Goal: Ask a question

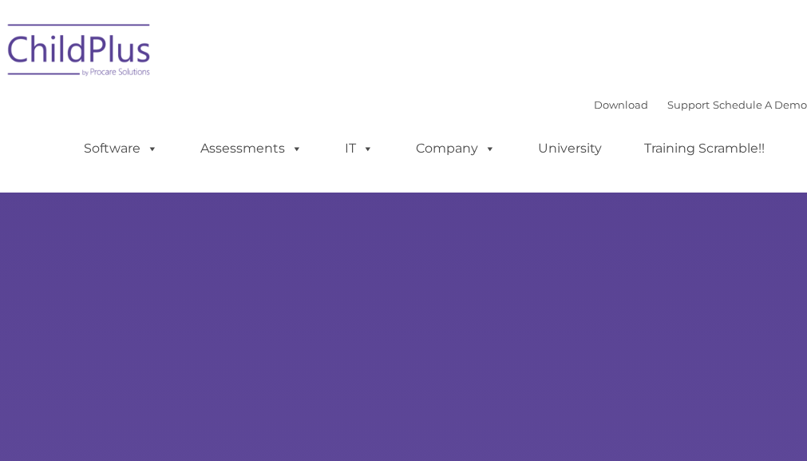
type input ""
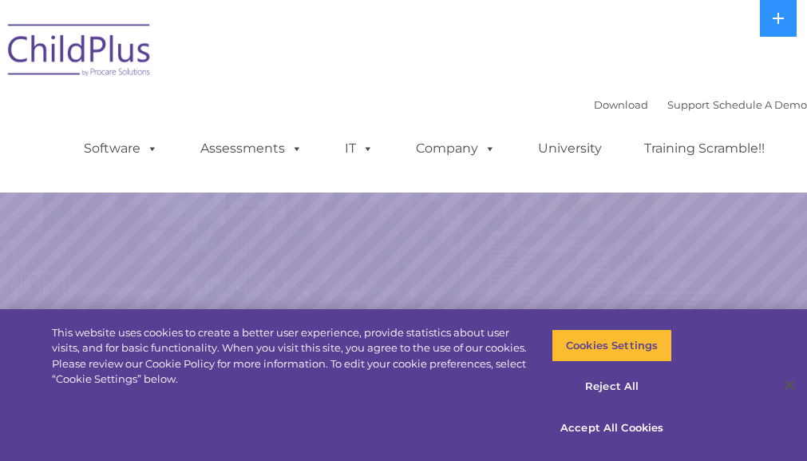
select select "MEDIUM"
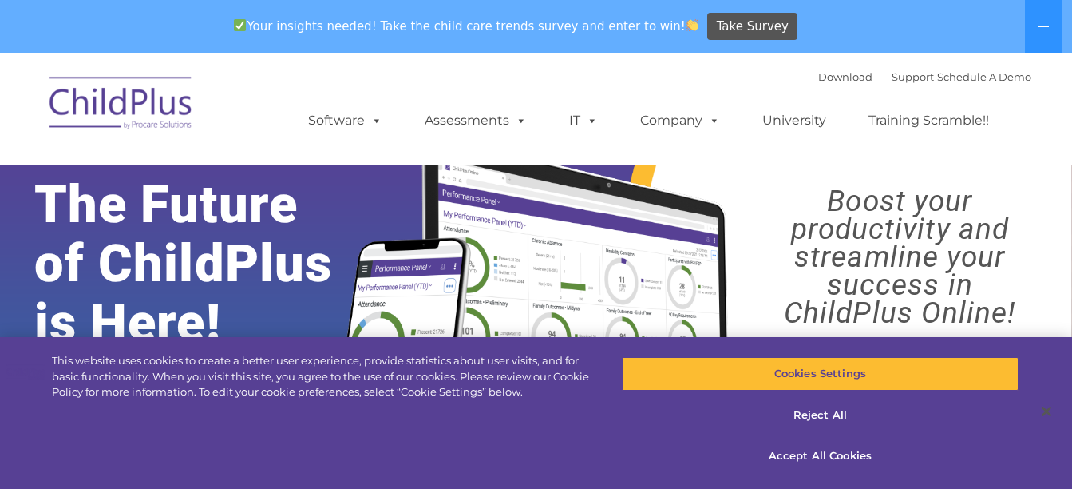
click at [806, 65] on div "Download Support | Schedule A Demo " at bounding box center [924, 77] width 213 height 24
click at [806, 77] on link "Support" at bounding box center [913, 76] width 42 height 13
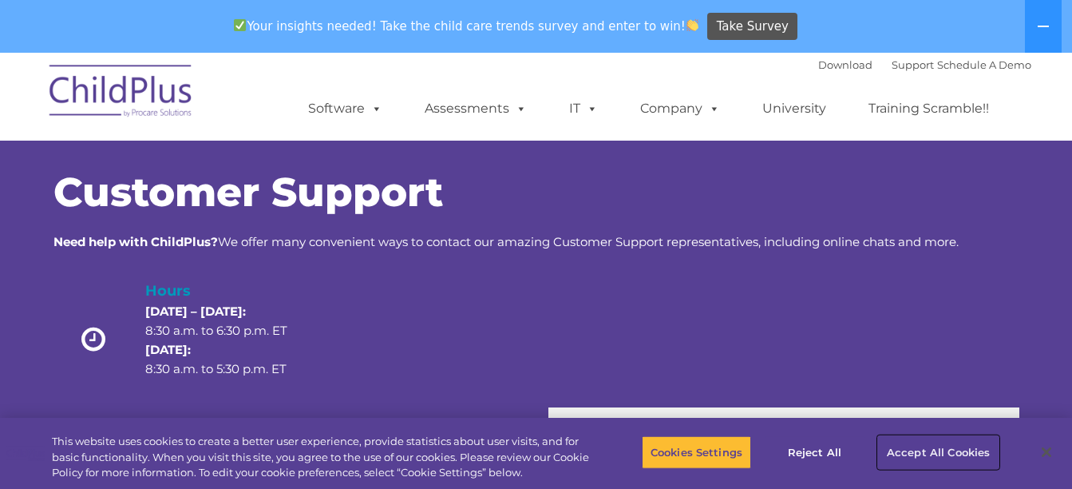
click at [927, 440] on button "Accept All Cookies" at bounding box center [938, 452] width 121 height 34
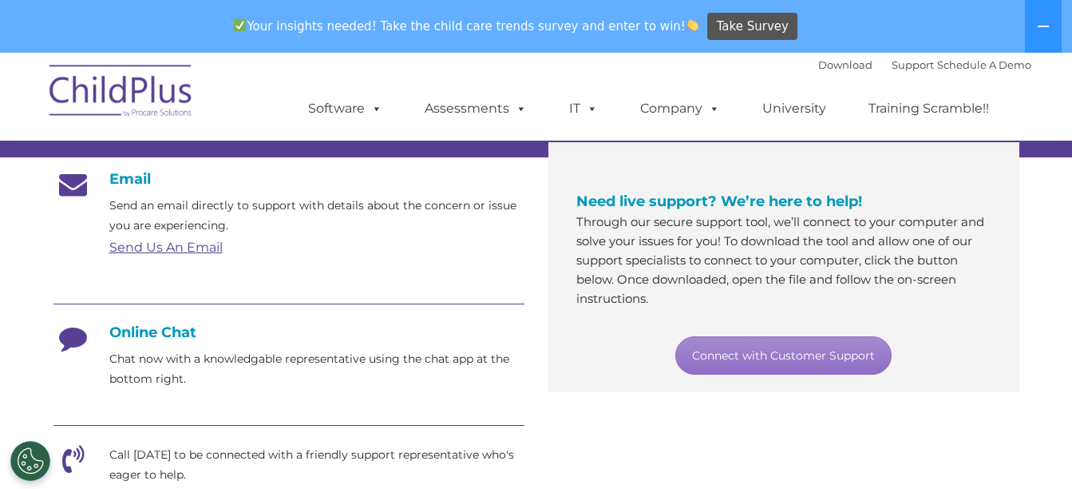
scroll to position [266, 0]
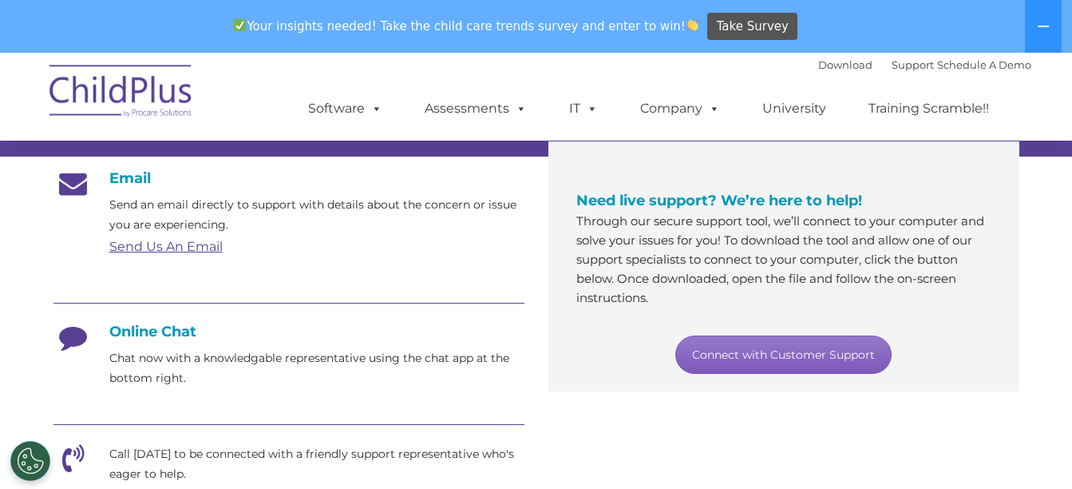
click at [740, 350] on link "Connect with Customer Support" at bounding box center [783, 354] width 216 height 38
